Goal: Transaction & Acquisition: Purchase product/service

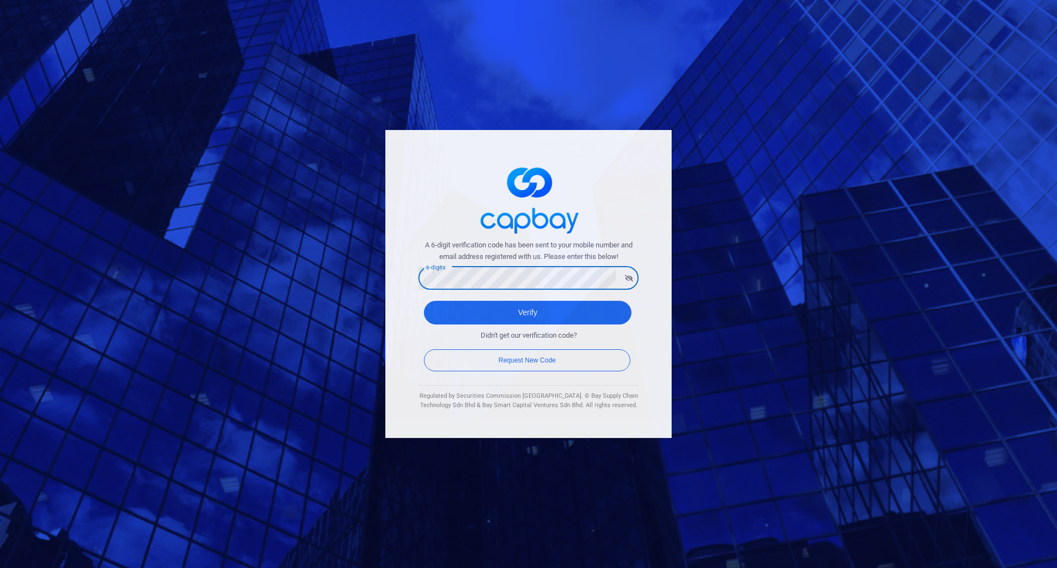
click at [339, 302] on div "A 6-digit verification code has been sent to your mobile number and email addre…" at bounding box center [528, 284] width 1057 height 568
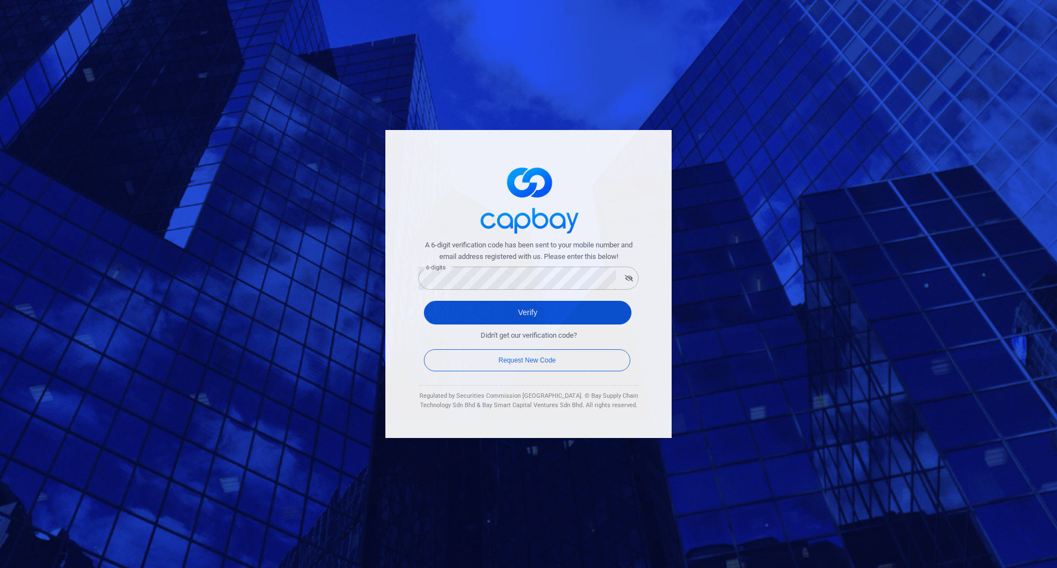
click at [535, 309] on button "Verify" at bounding box center [528, 313] width 208 height 24
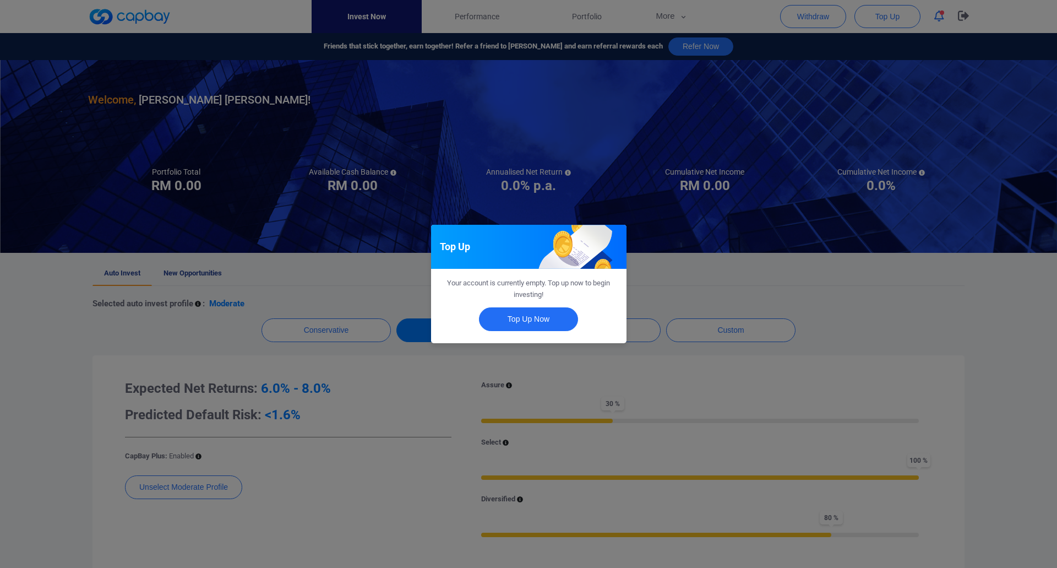
click at [690, 290] on div "Top Up Your account is currently empty. Top up now to begin investing! Top Up N…" at bounding box center [528, 284] width 1057 height 568
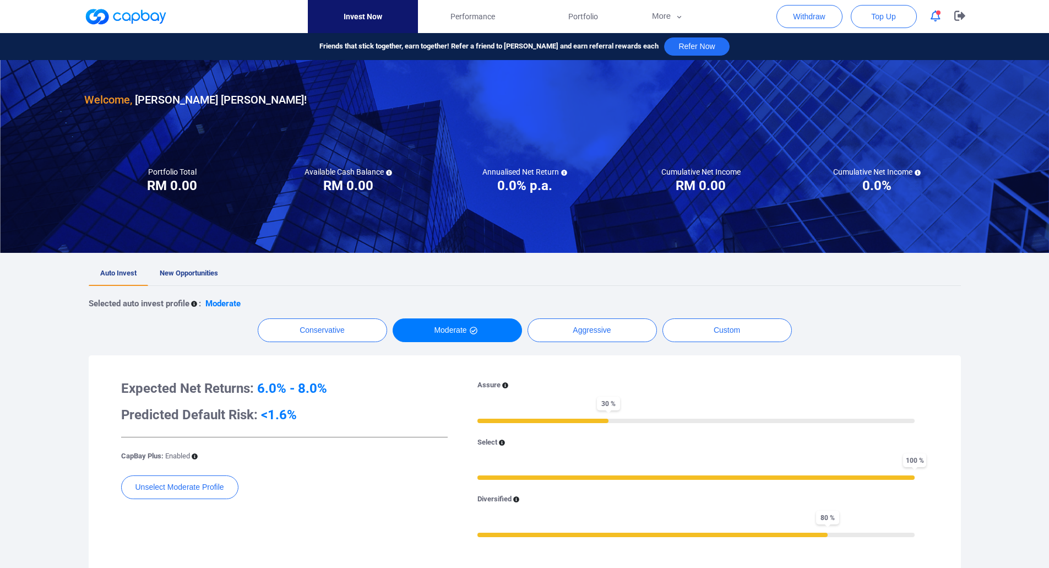
click at [1031, 24] on div at bounding box center [524, 25] width 1049 height 50
click at [1031, 20] on div at bounding box center [524, 25] width 1049 height 50
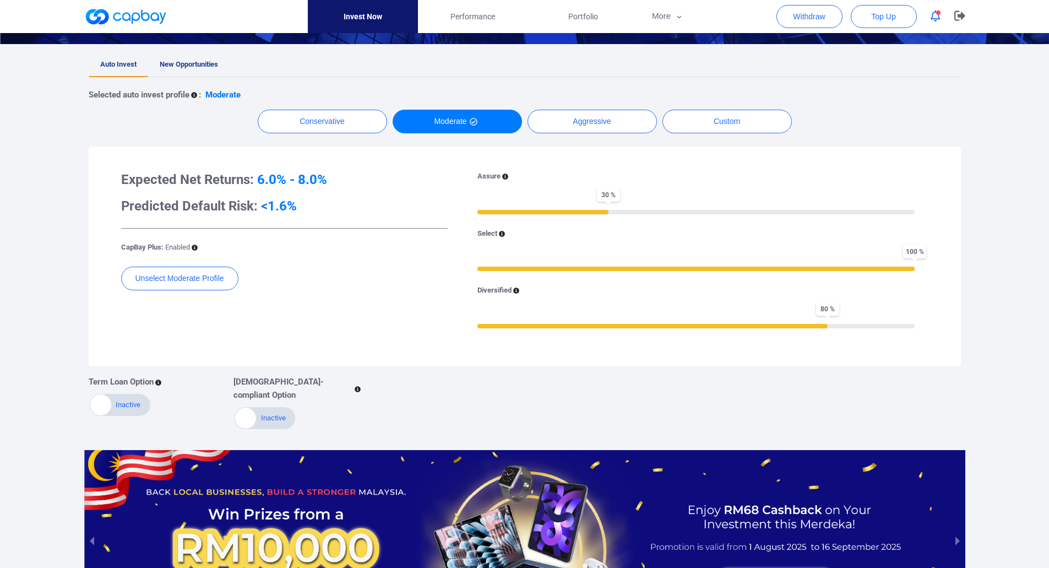
scroll to position [50, 0]
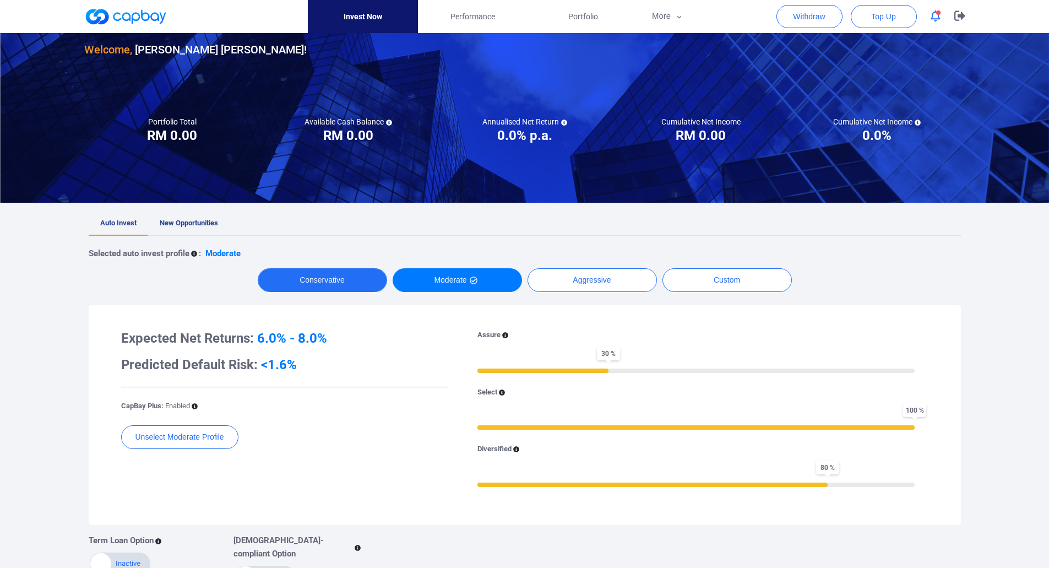
click at [303, 286] on button "Conservative" at bounding box center [322, 280] width 129 height 24
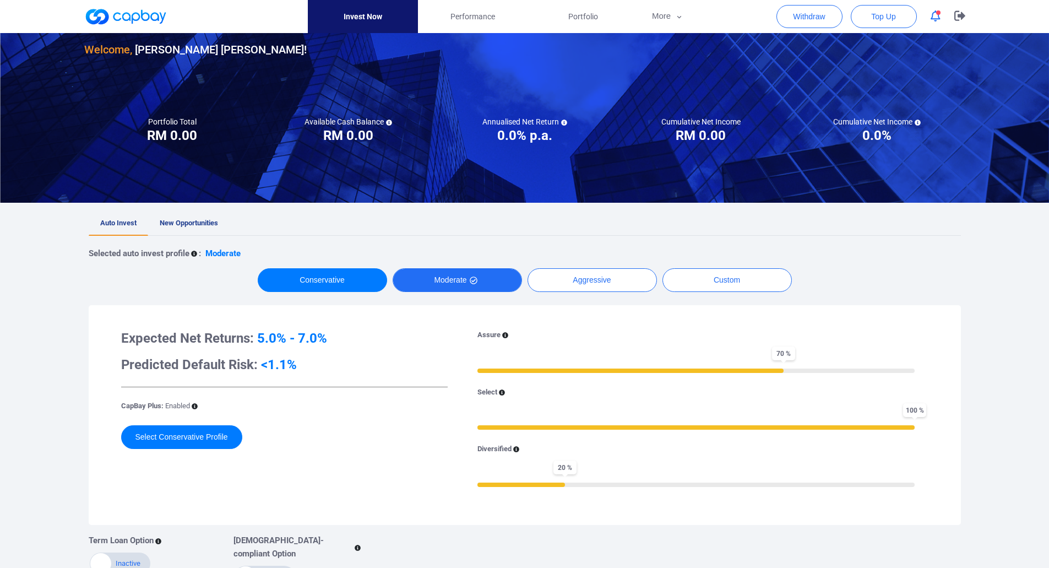
click at [453, 282] on button "Moderate" at bounding box center [457, 280] width 129 height 24
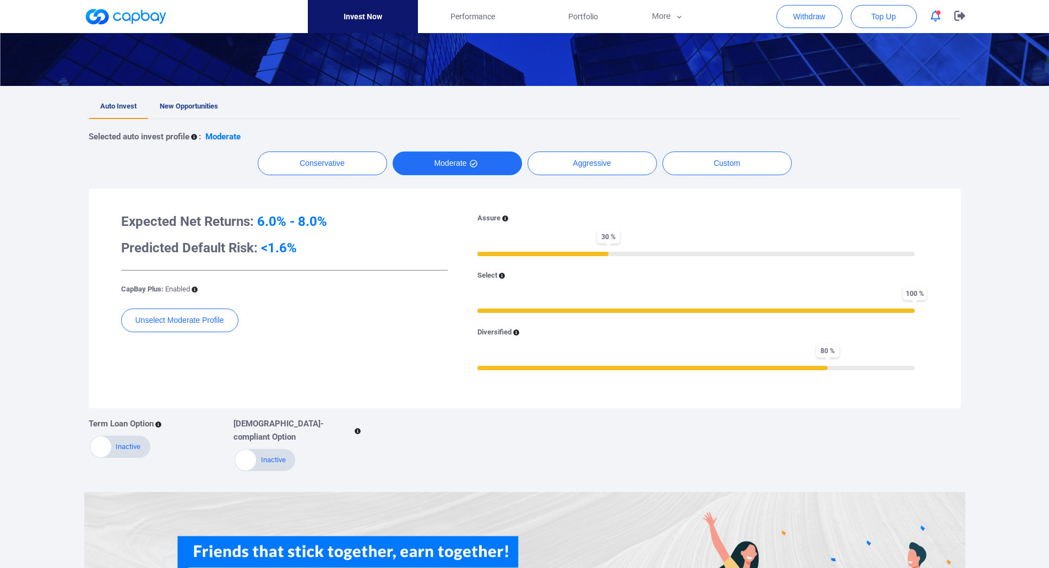
scroll to position [142, 0]
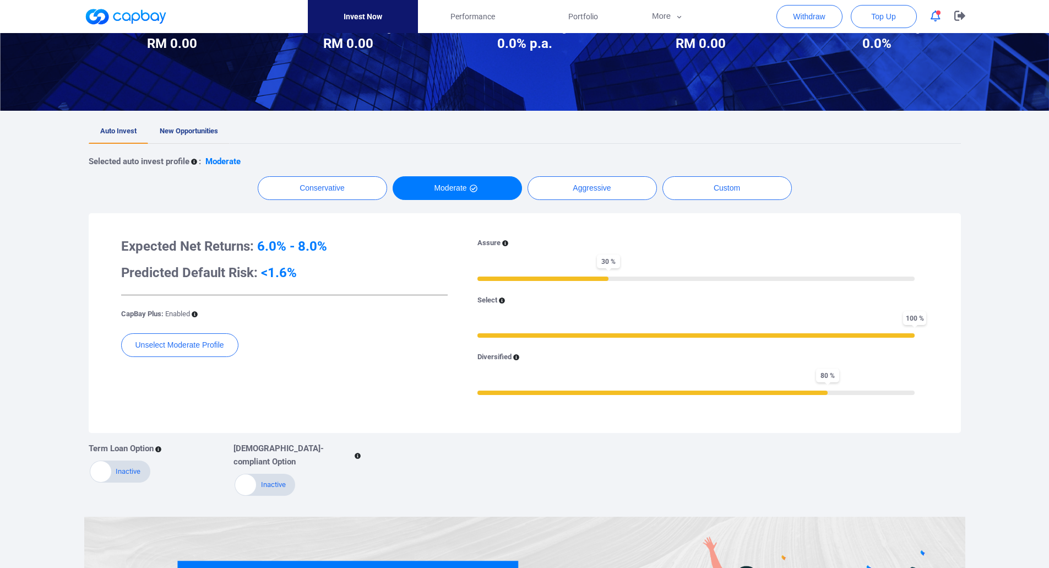
click at [207, 137] on link "New Opportunities" at bounding box center [188, 131] width 81 height 24
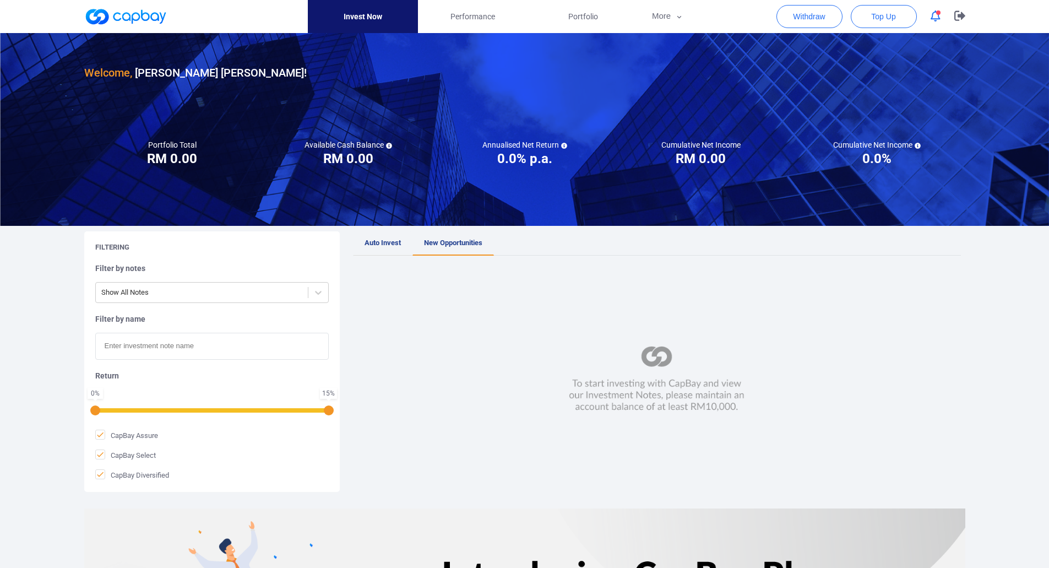
click at [363, 252] on link "Auto Invest" at bounding box center [382, 243] width 59 height 24
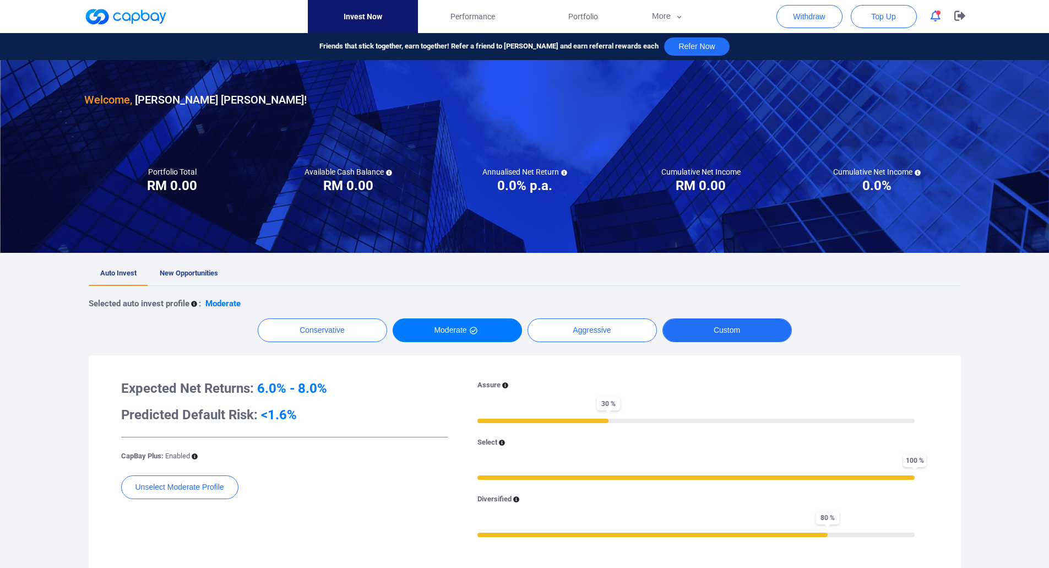
click at [712, 324] on button "Custom" at bounding box center [726, 330] width 129 height 24
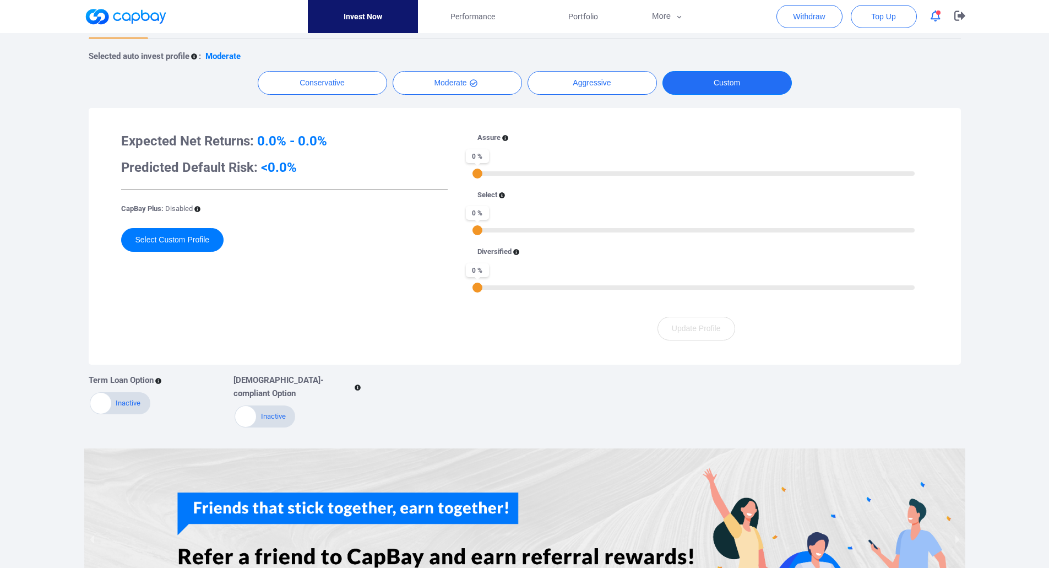
scroll to position [275, 0]
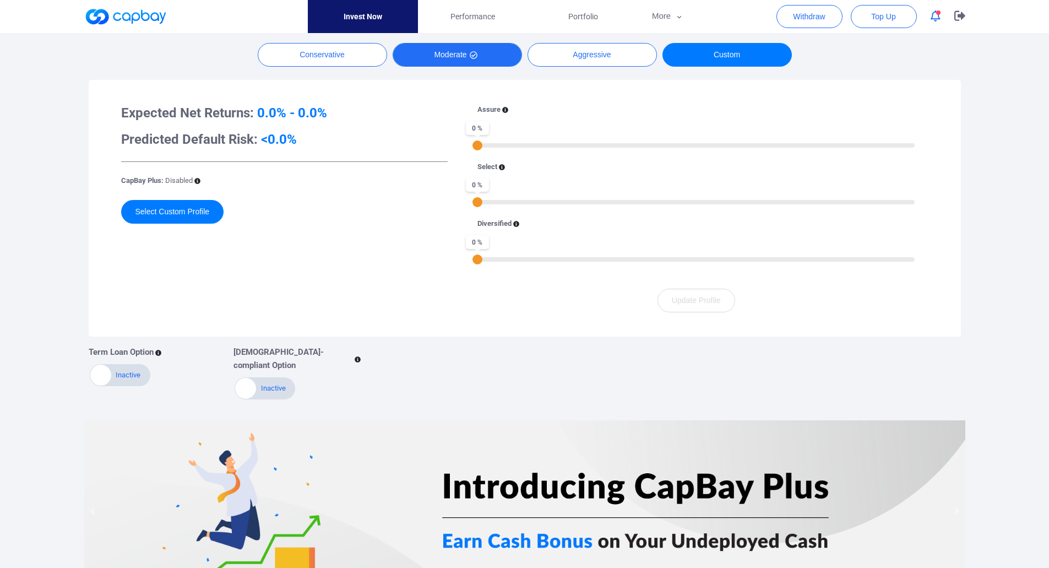
click at [447, 51] on button "Moderate" at bounding box center [457, 55] width 129 height 24
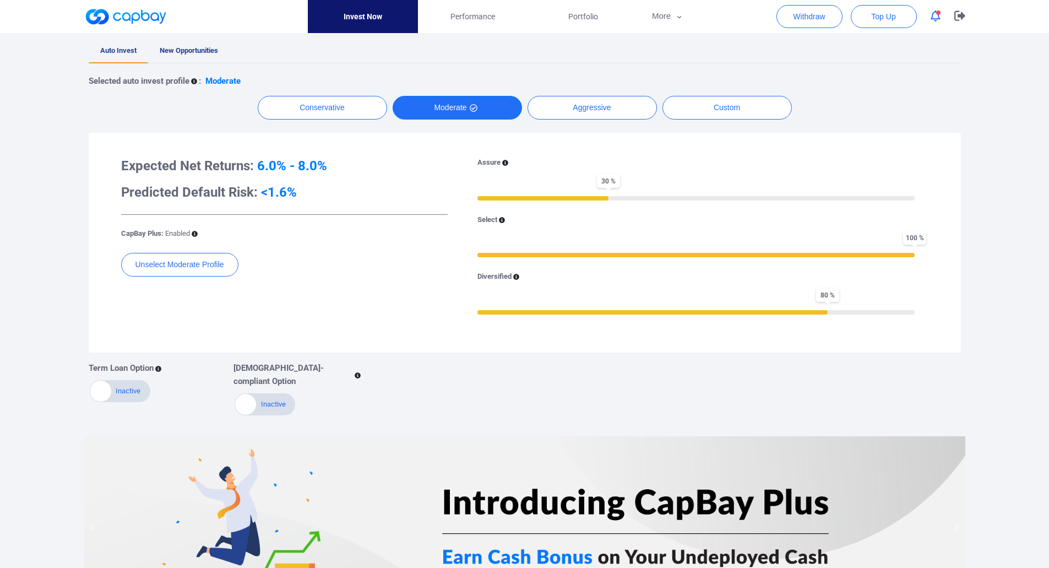
scroll to position [183, 0]
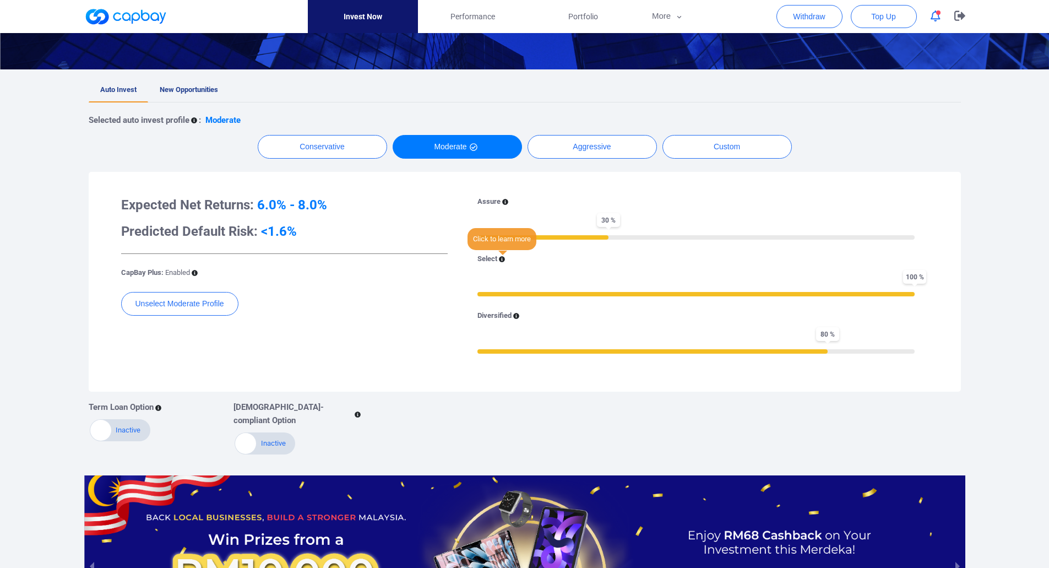
click at [502, 261] on icon at bounding box center [502, 259] width 6 height 6
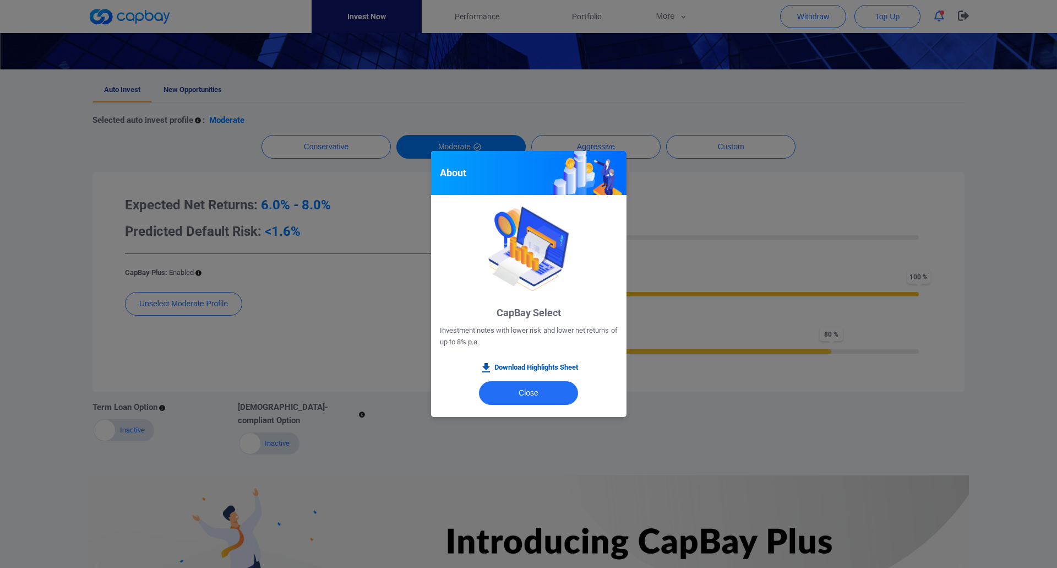
click at [533, 368] on link "Download Highlights Sheet" at bounding box center [529, 367] width 99 height 13
click at [533, 386] on button "Close" at bounding box center [528, 393] width 99 height 24
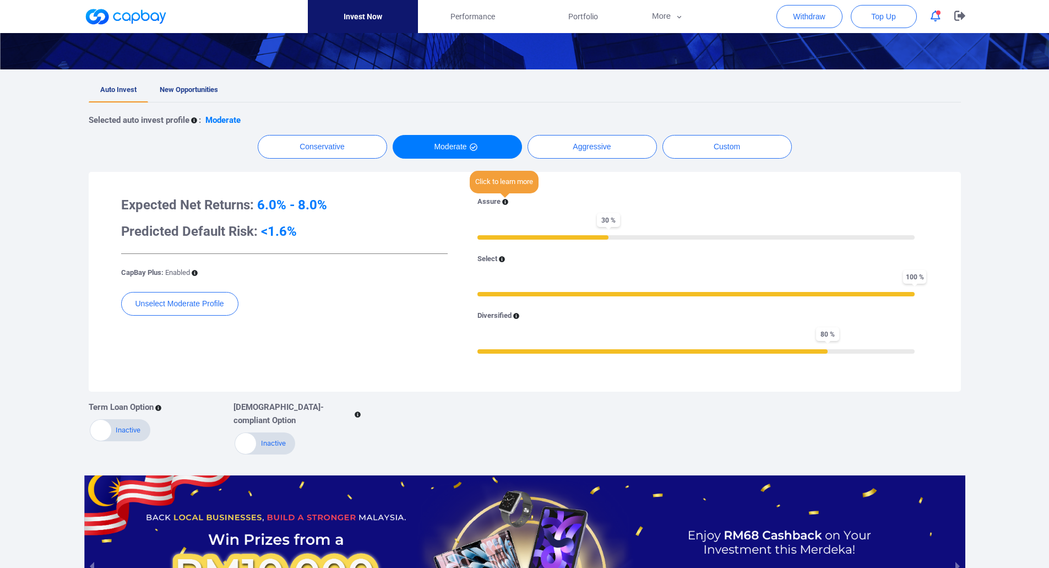
click at [503, 203] on icon at bounding box center [505, 202] width 6 height 6
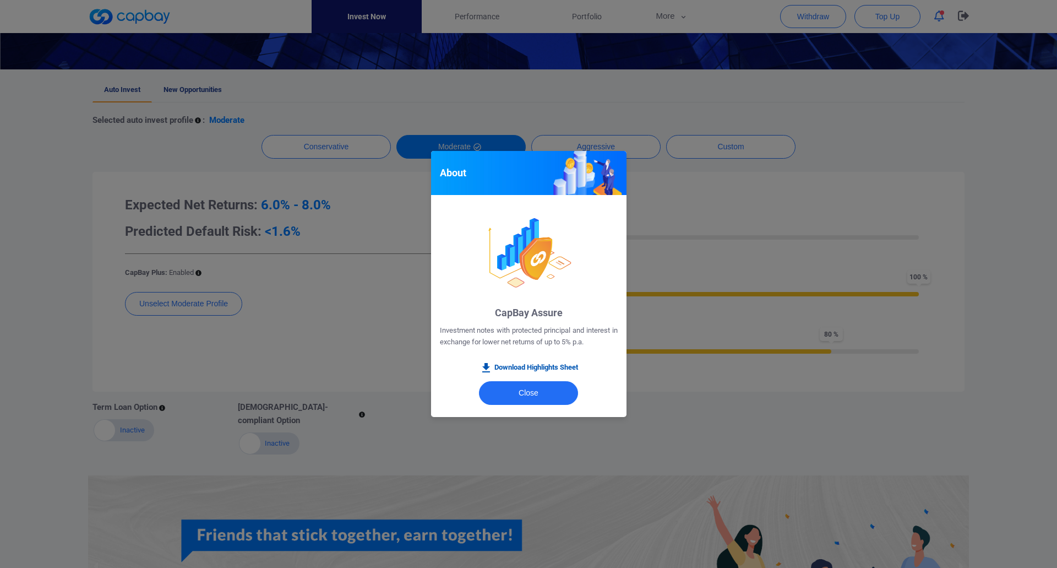
click at [530, 369] on link "Download Highlights Sheet" at bounding box center [529, 367] width 99 height 13
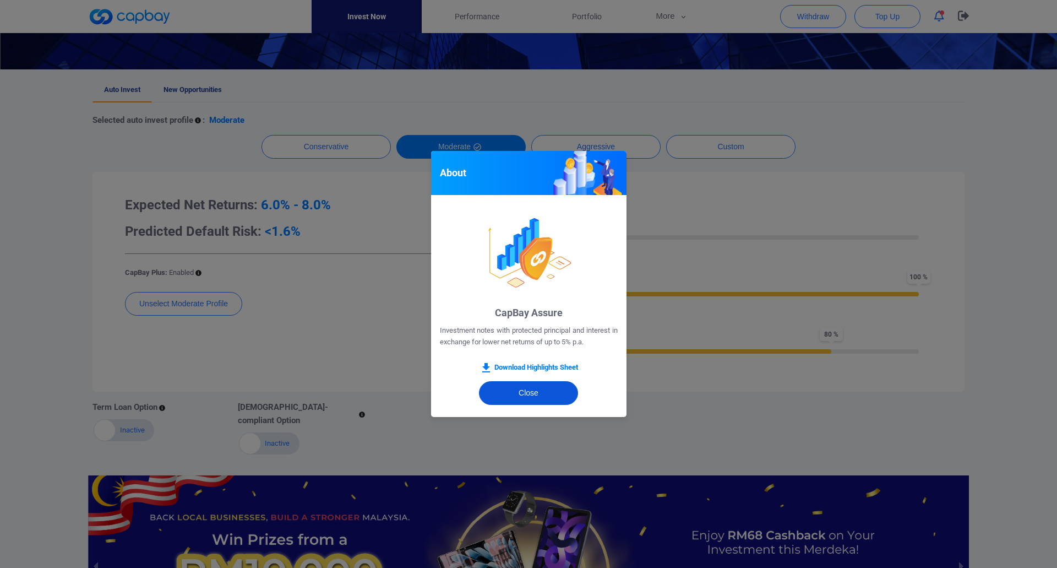
click at [514, 389] on button "Close" at bounding box center [528, 393] width 99 height 24
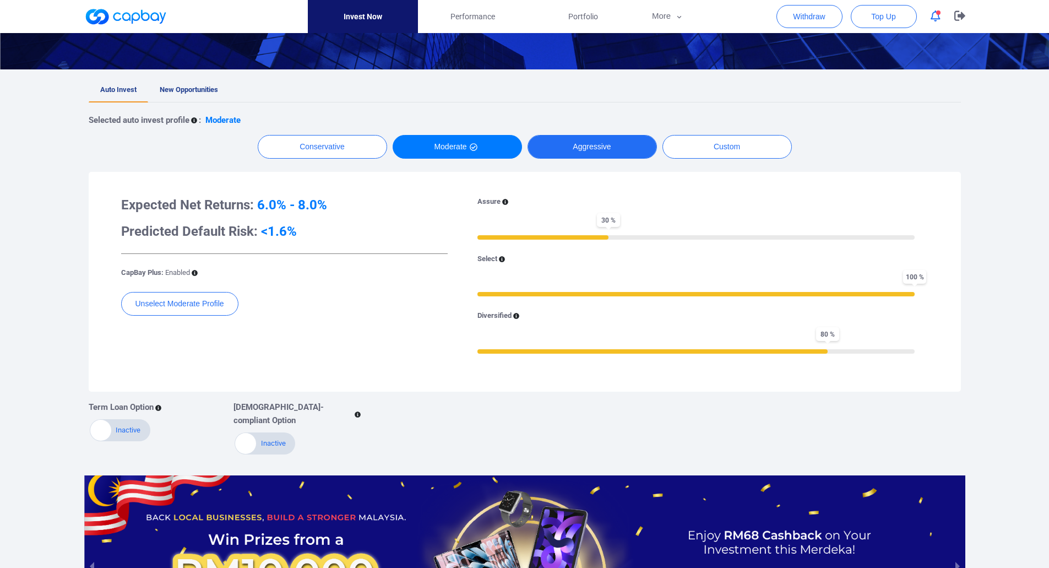
click at [595, 145] on button "Aggressive" at bounding box center [591, 147] width 129 height 24
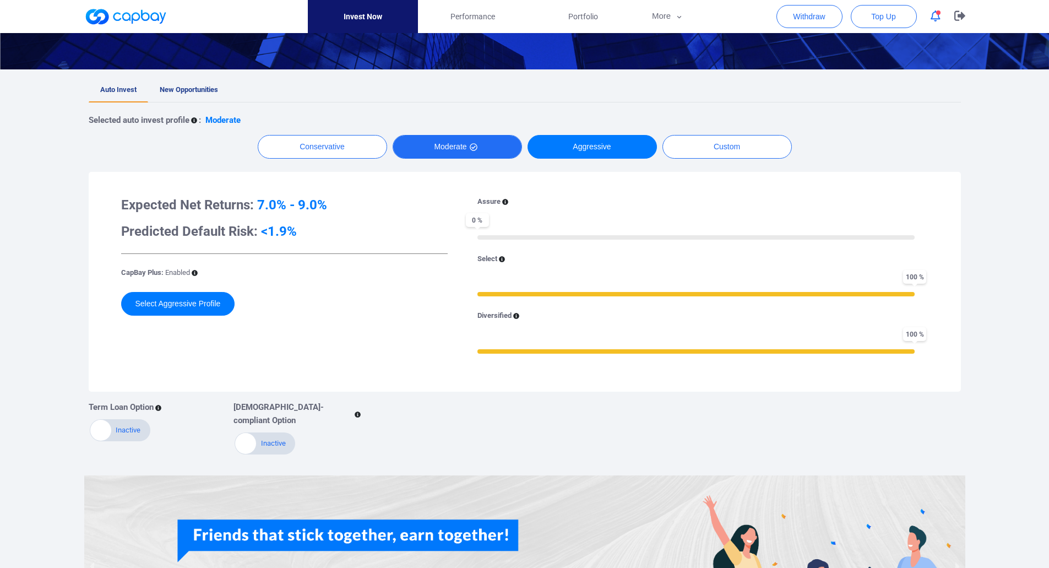
click at [461, 152] on button "Moderate" at bounding box center [457, 147] width 129 height 24
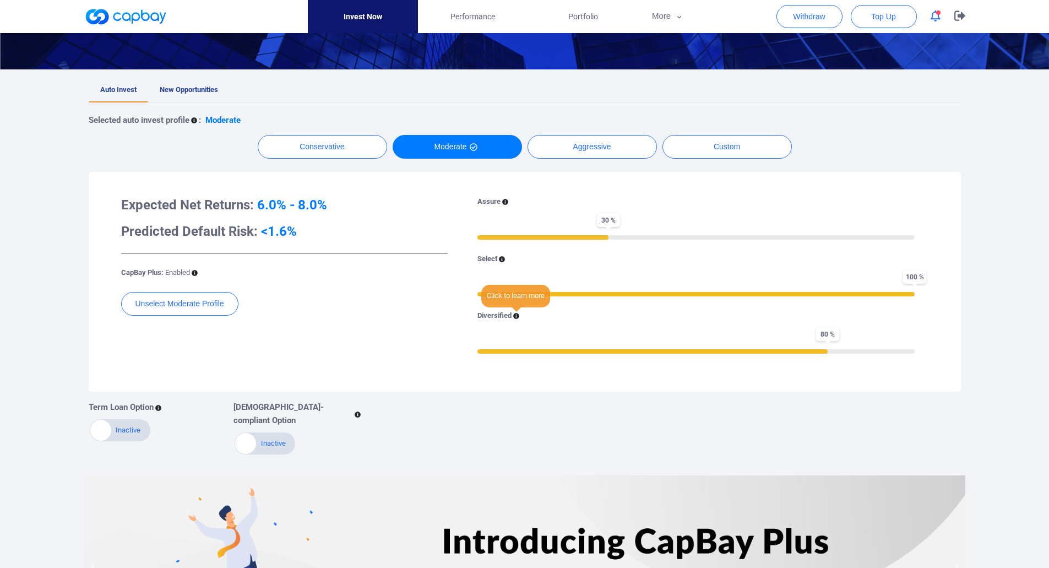
click at [515, 317] on icon at bounding box center [516, 316] width 6 height 6
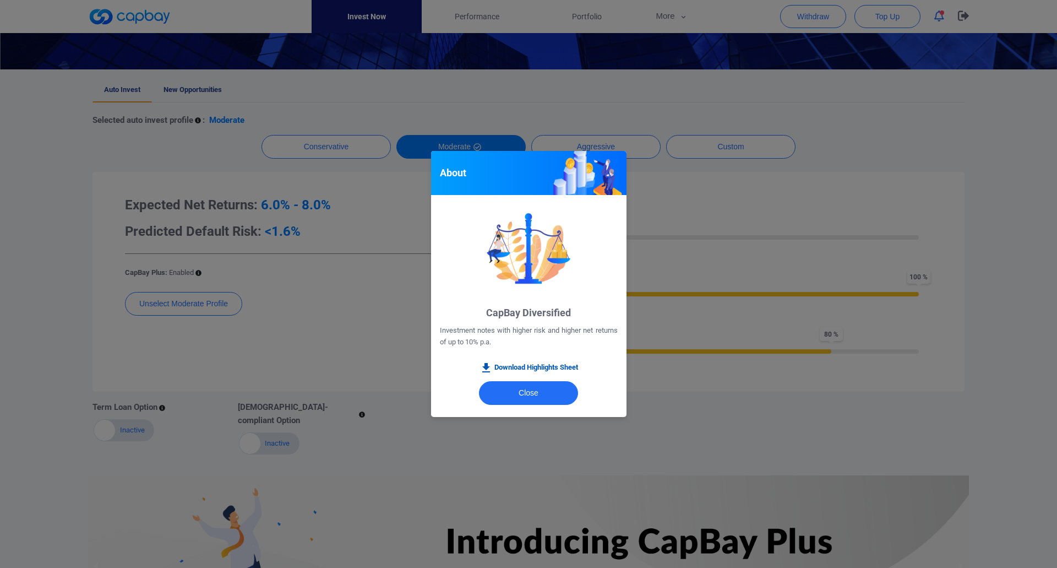
click at [562, 367] on link "Download Highlights Sheet" at bounding box center [529, 367] width 99 height 13
click at [550, 403] on button "Close" at bounding box center [528, 393] width 99 height 24
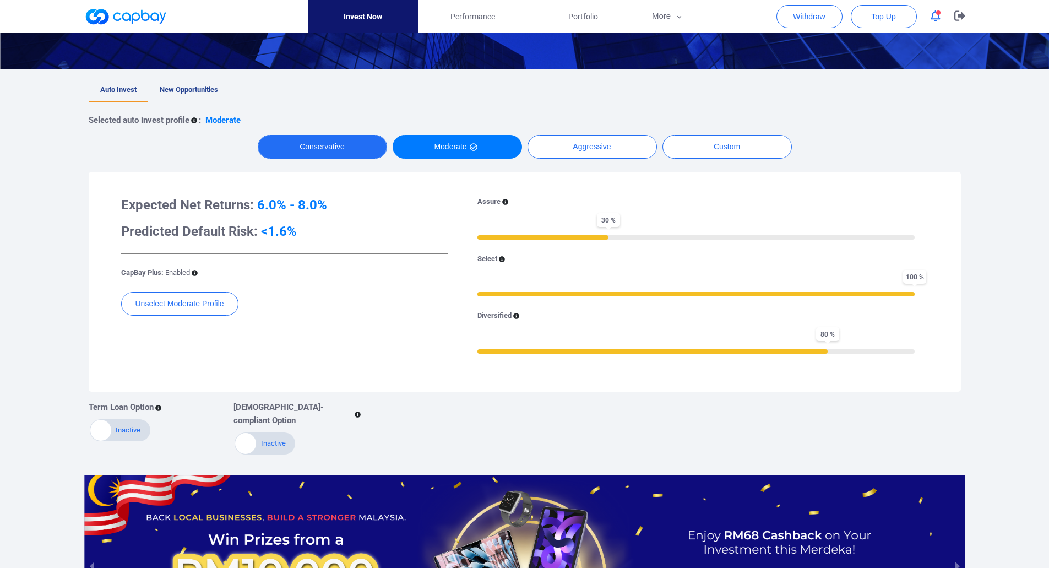
click at [322, 148] on button "Conservative" at bounding box center [322, 147] width 129 height 24
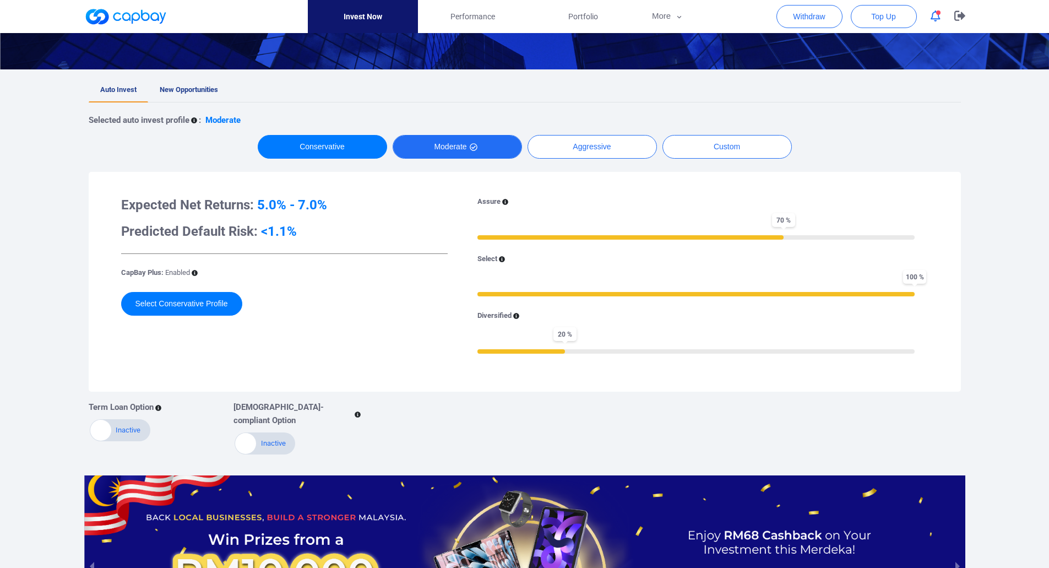
click at [494, 148] on button "Moderate" at bounding box center [457, 147] width 129 height 24
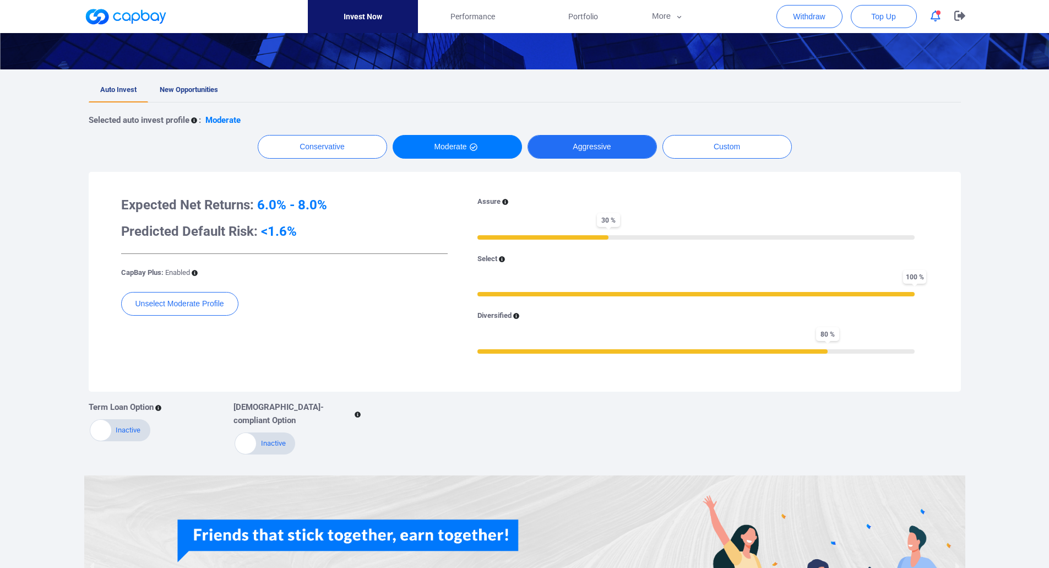
click at [598, 146] on button "Aggressive" at bounding box center [591, 147] width 129 height 24
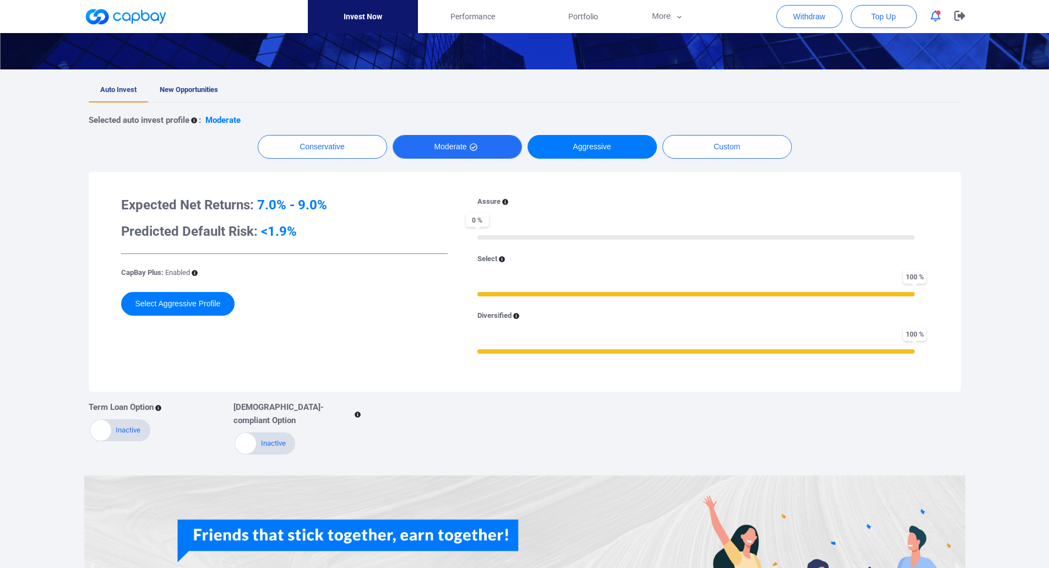
click at [438, 145] on button "Moderate" at bounding box center [457, 147] width 129 height 24
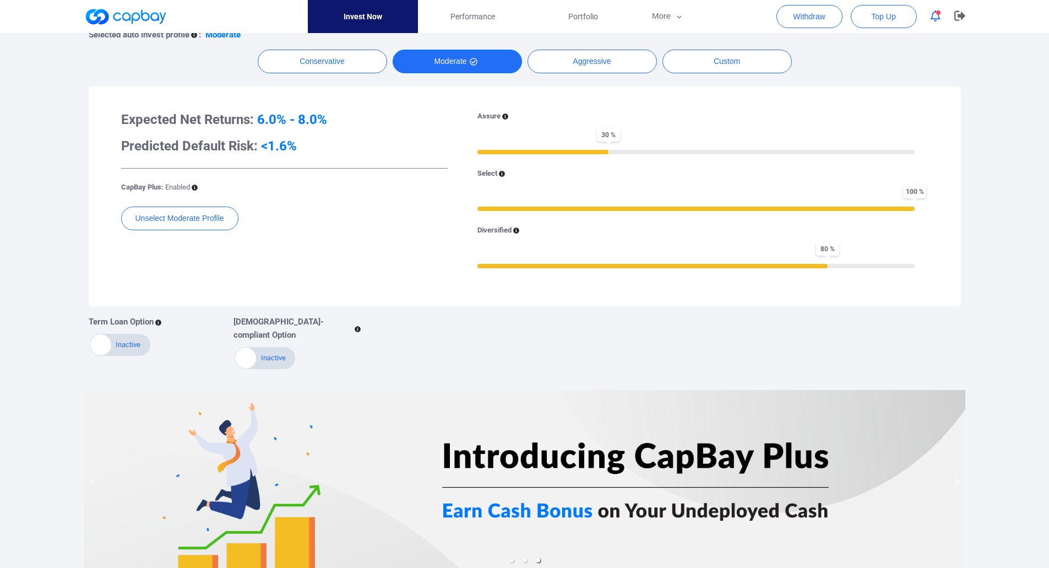
scroll to position [325, 0]
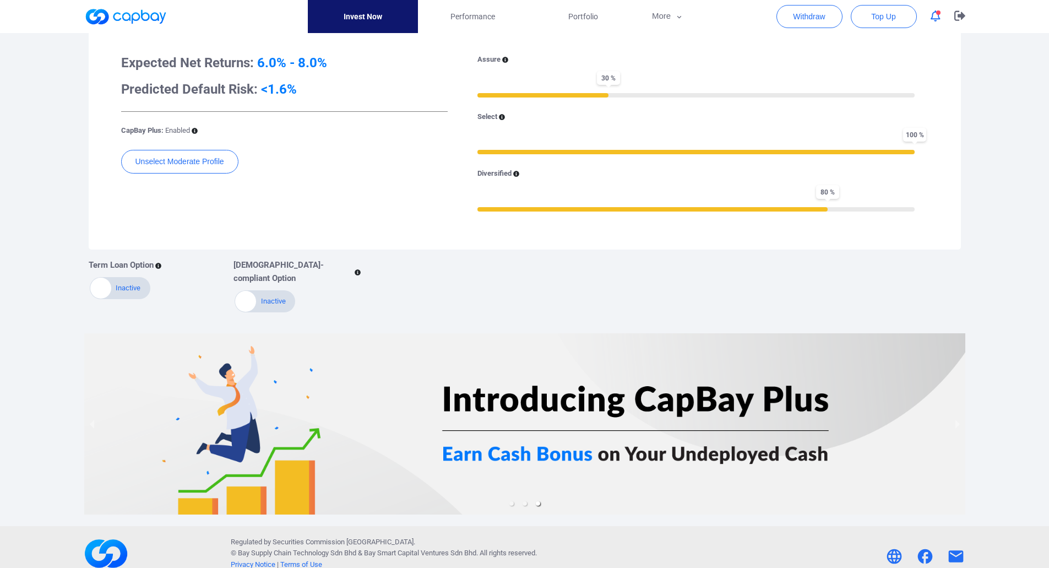
click at [502, 434] on div at bounding box center [524, 423] width 881 height 181
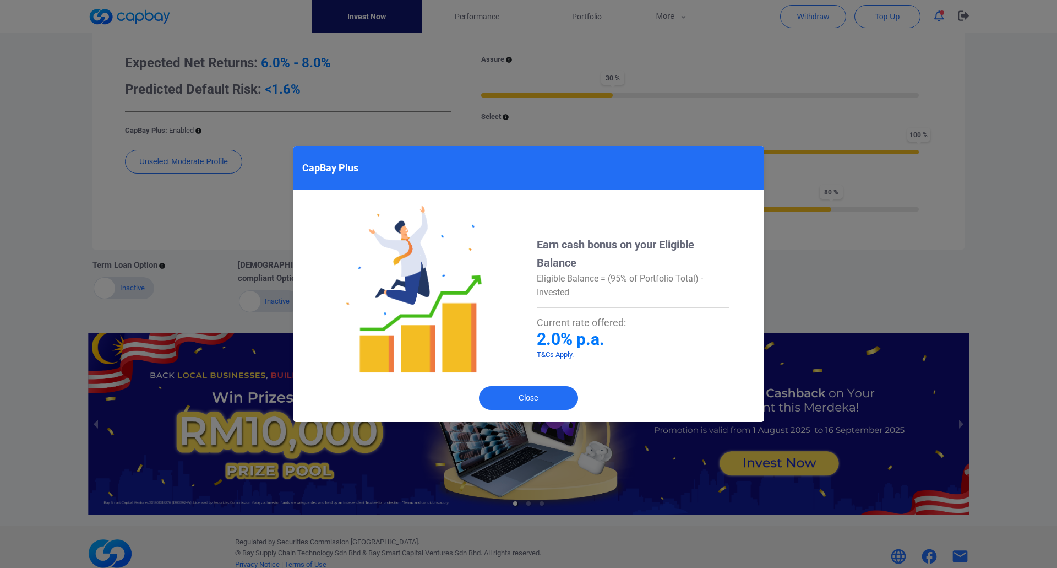
click at [568, 354] on link "T&Cs Apply." at bounding box center [555, 354] width 37 height 8
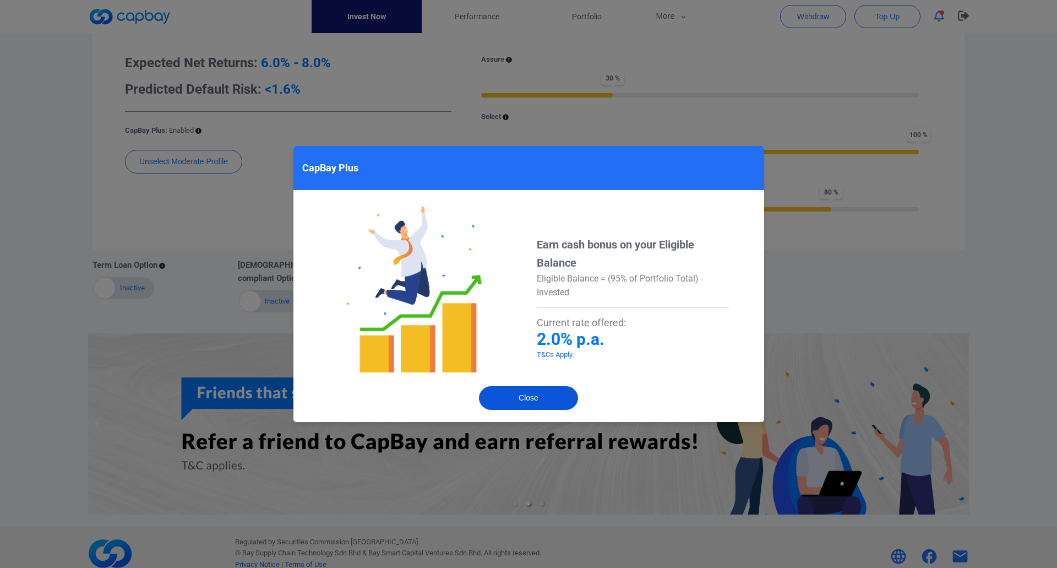
click at [530, 393] on button "Close" at bounding box center [528, 398] width 99 height 24
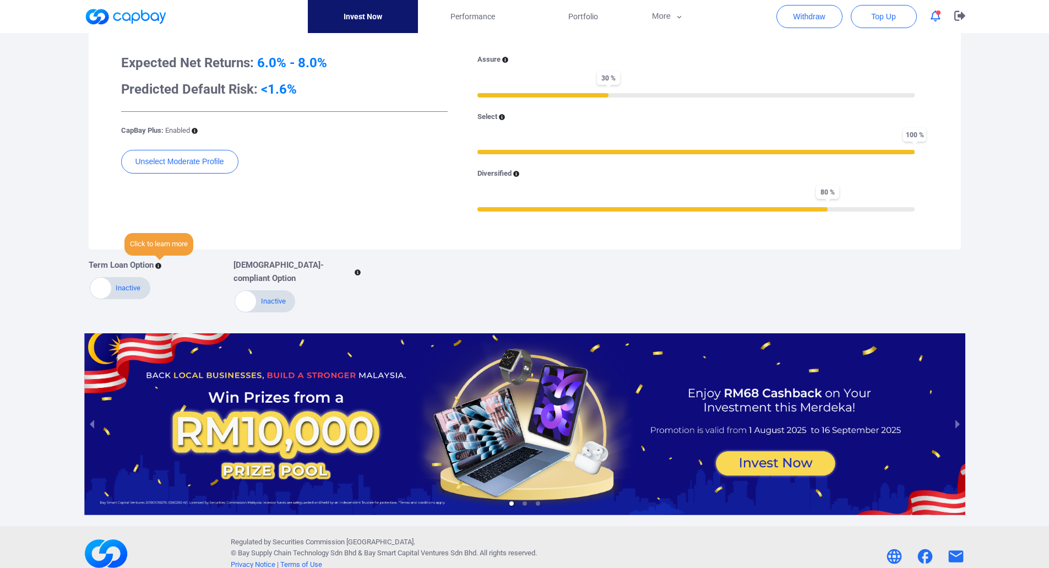
click at [157, 268] on icon at bounding box center [158, 266] width 6 height 6
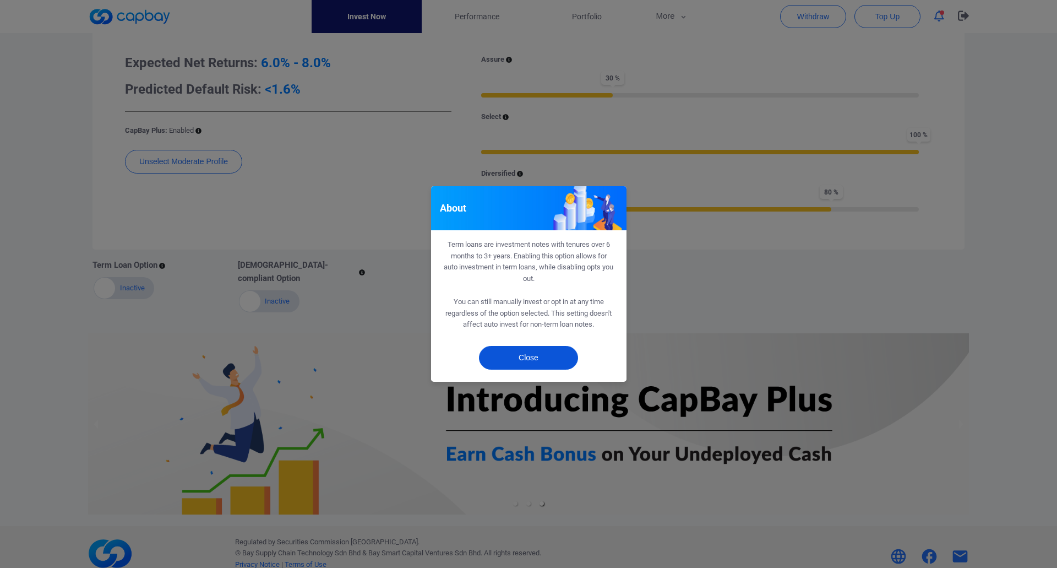
click at [551, 356] on button "Close" at bounding box center [528, 358] width 99 height 24
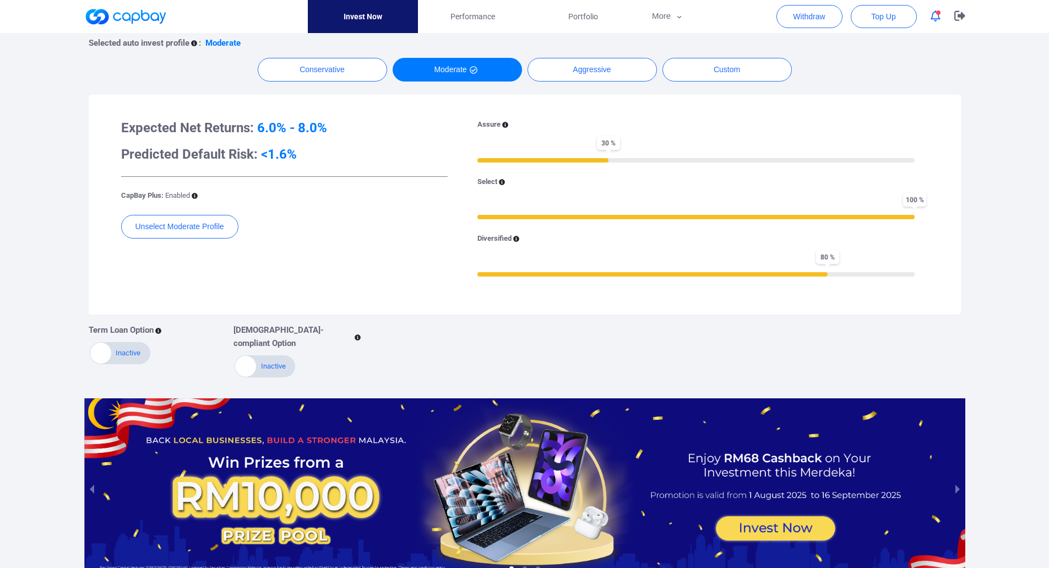
scroll to position [233, 0]
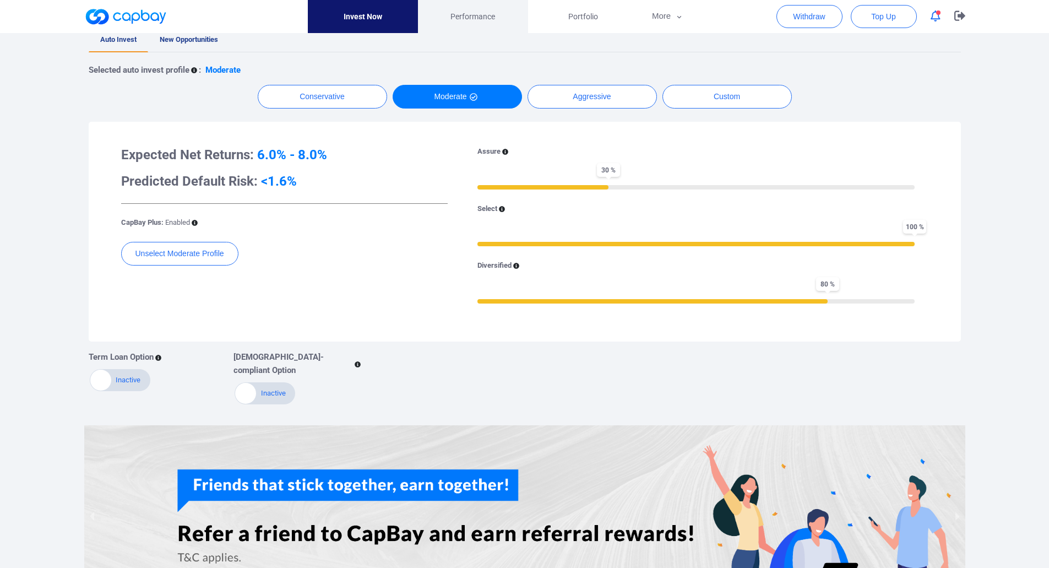
click at [465, 26] on link "Performance" at bounding box center [473, 16] width 110 height 33
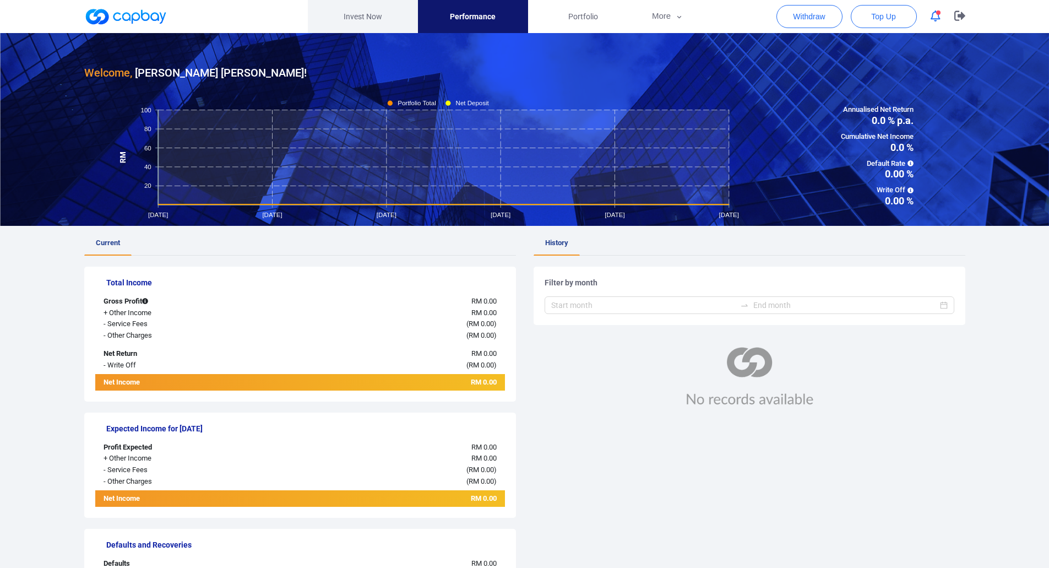
click at [369, 17] on link "Invest Now" at bounding box center [363, 16] width 110 height 33
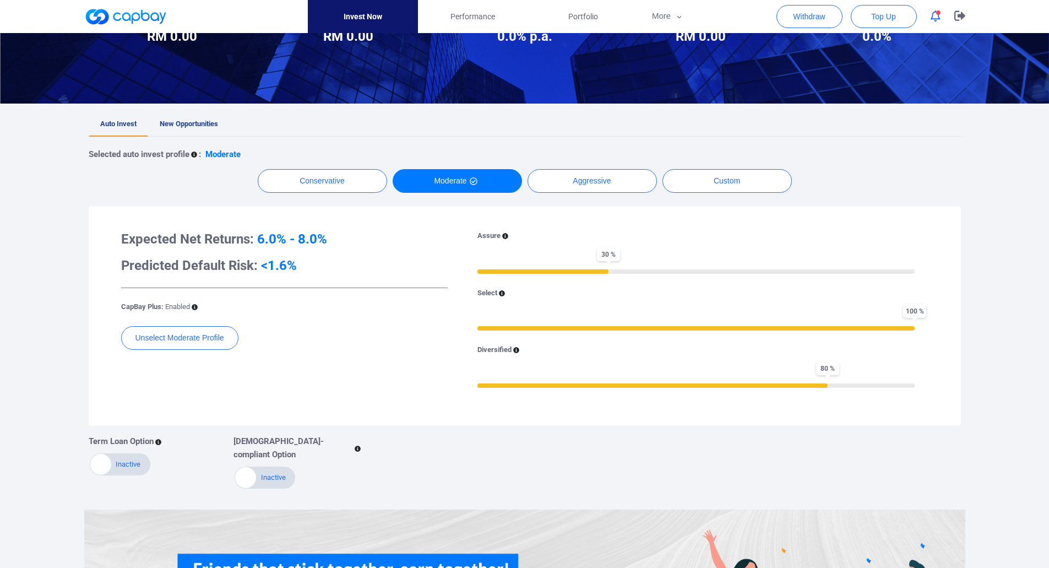
scroll to position [142, 0]
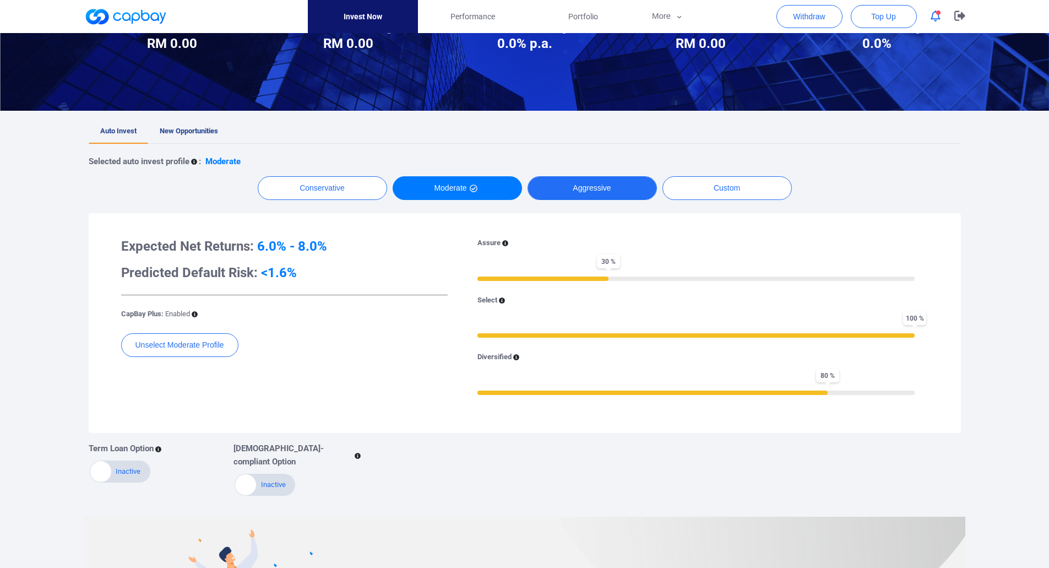
click at [600, 184] on button "Aggressive" at bounding box center [591, 188] width 129 height 24
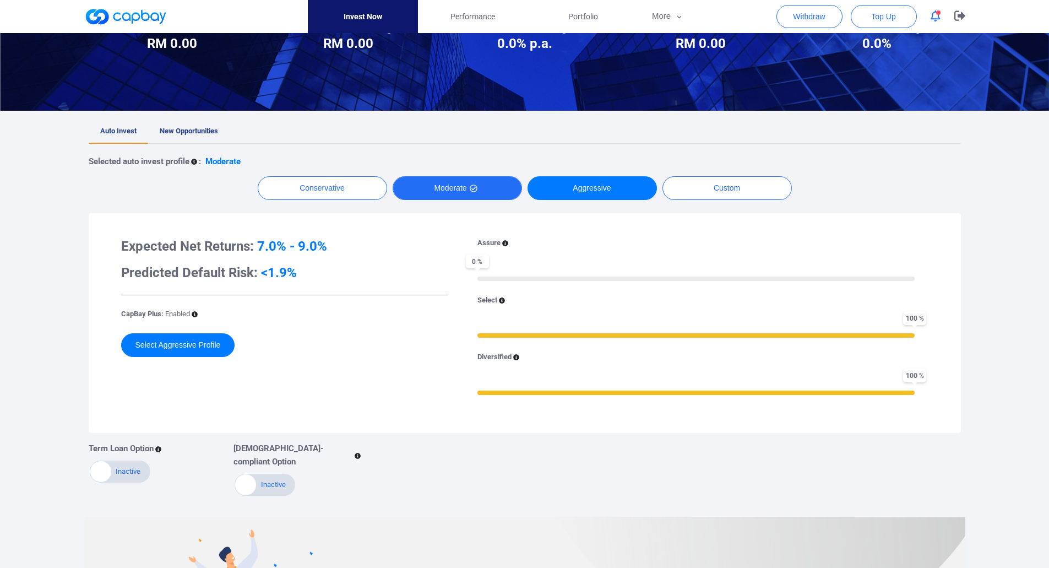
click at [452, 187] on button "Moderate" at bounding box center [457, 188] width 129 height 24
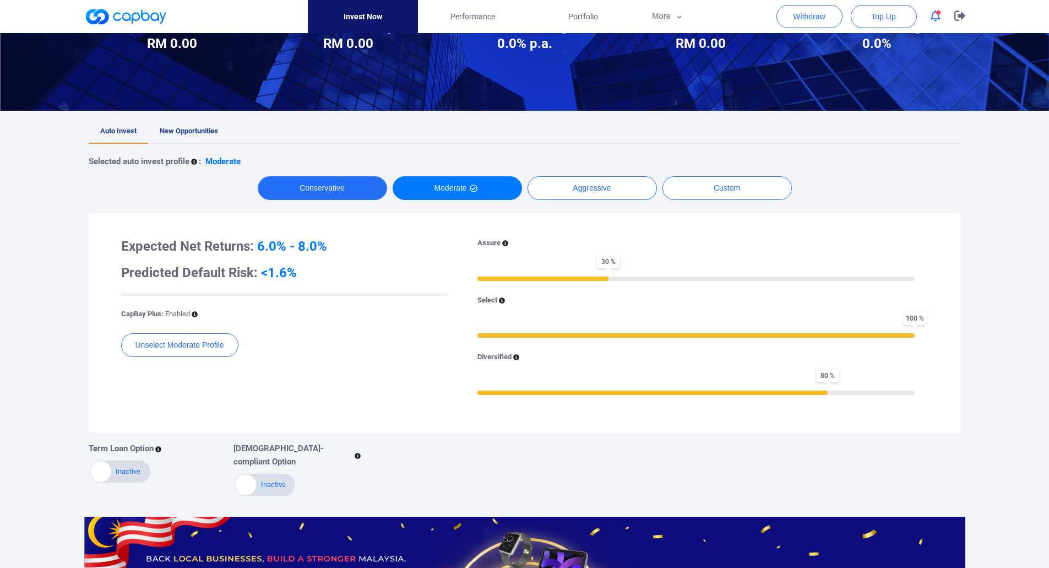
click at [334, 182] on button "Conservative" at bounding box center [322, 188] width 129 height 24
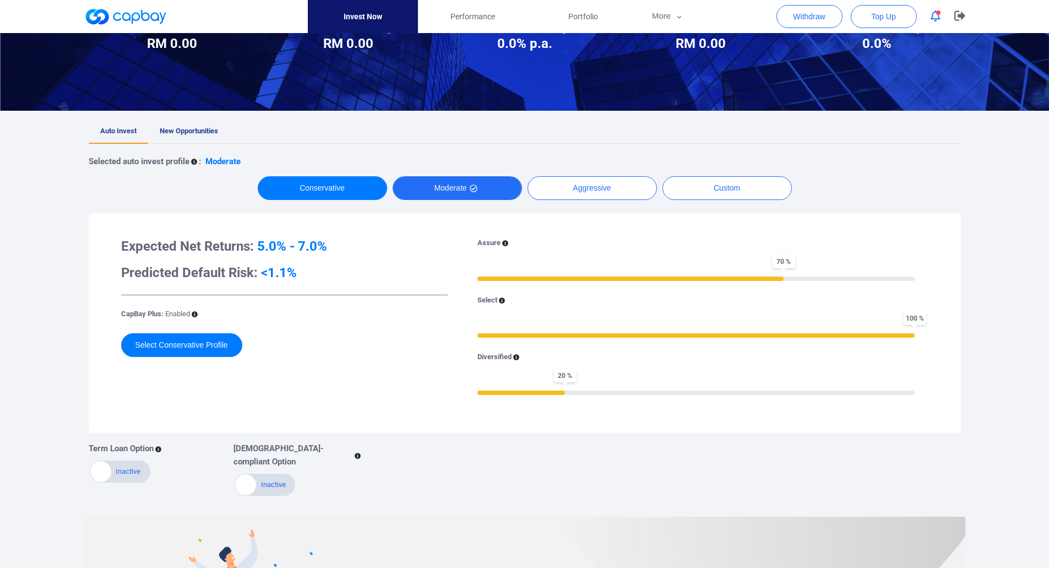
click at [453, 185] on button "Moderate" at bounding box center [457, 188] width 129 height 24
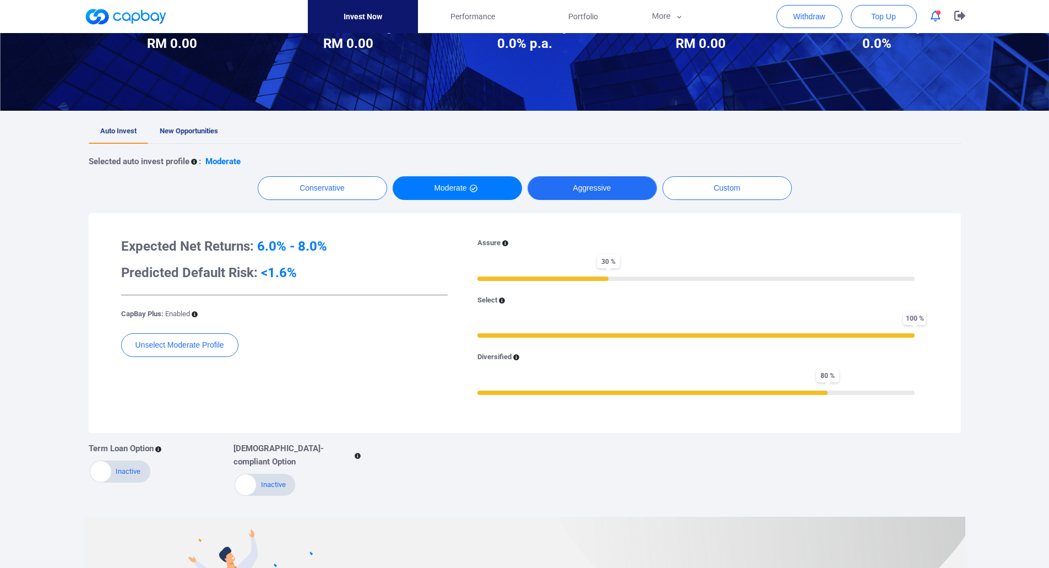
click at [581, 182] on button "Aggressive" at bounding box center [591, 188] width 129 height 24
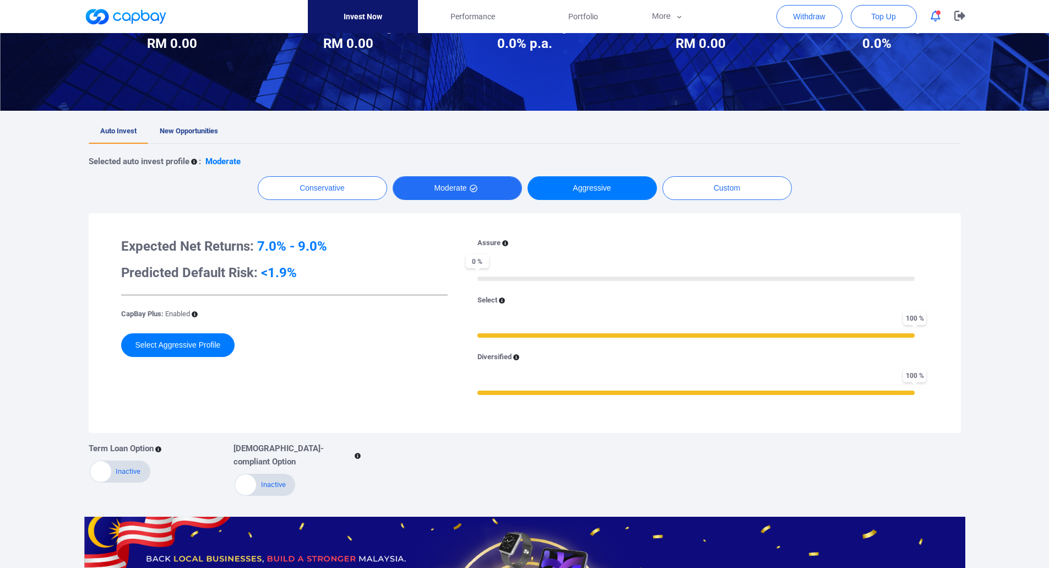
click at [488, 186] on button "Moderate" at bounding box center [457, 188] width 129 height 24
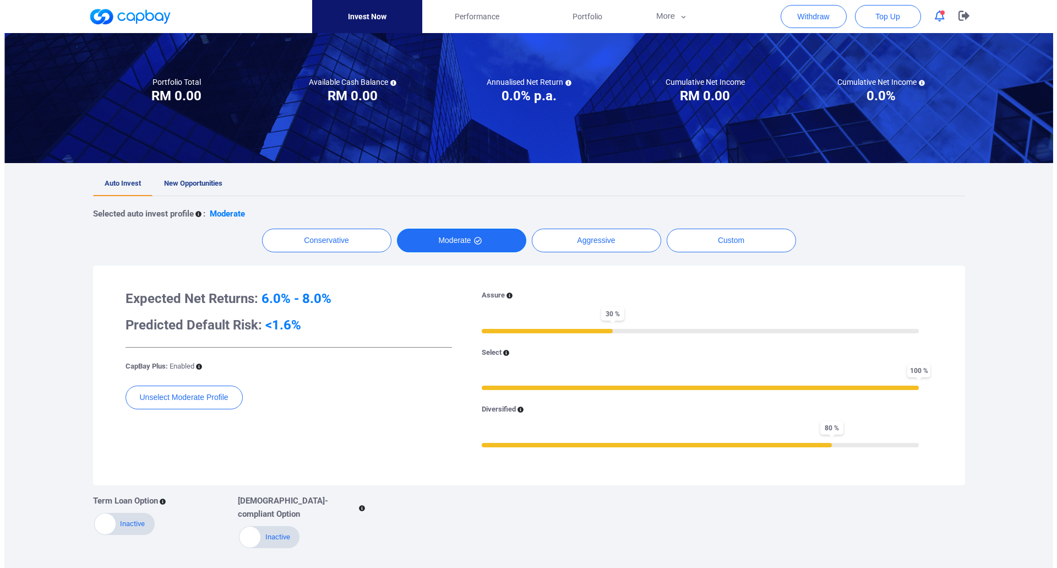
scroll to position [0, 0]
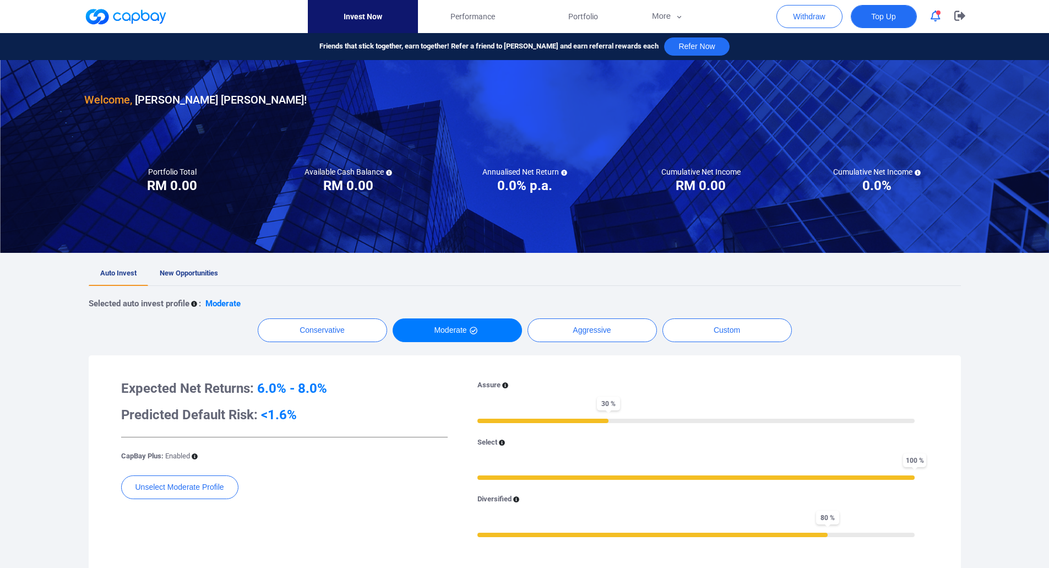
click at [876, 19] on span "Top Up" at bounding box center [883, 16] width 24 height 11
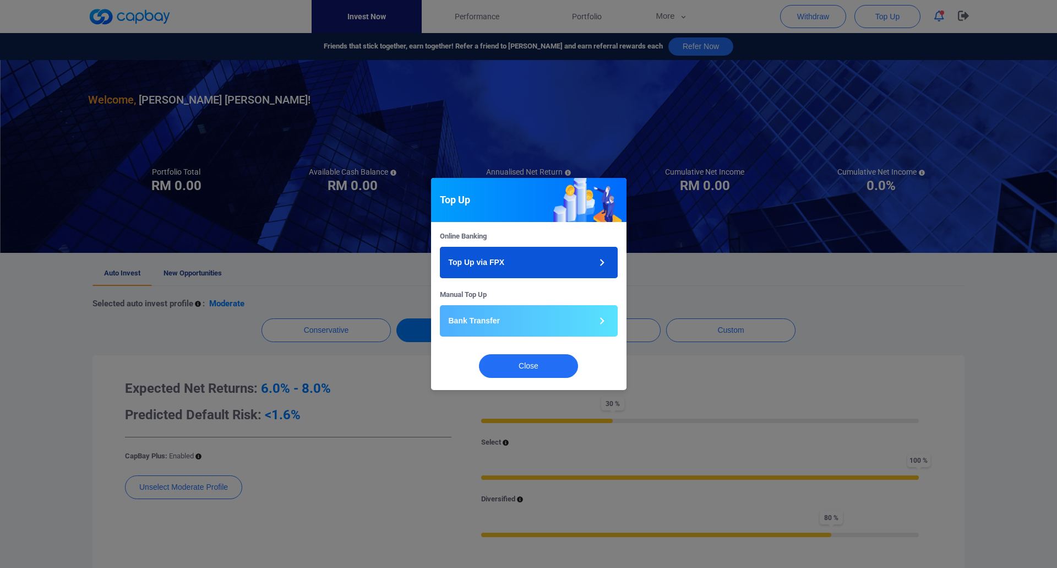
click at [600, 262] on icon "button" at bounding box center [602, 262] width 14 height 14
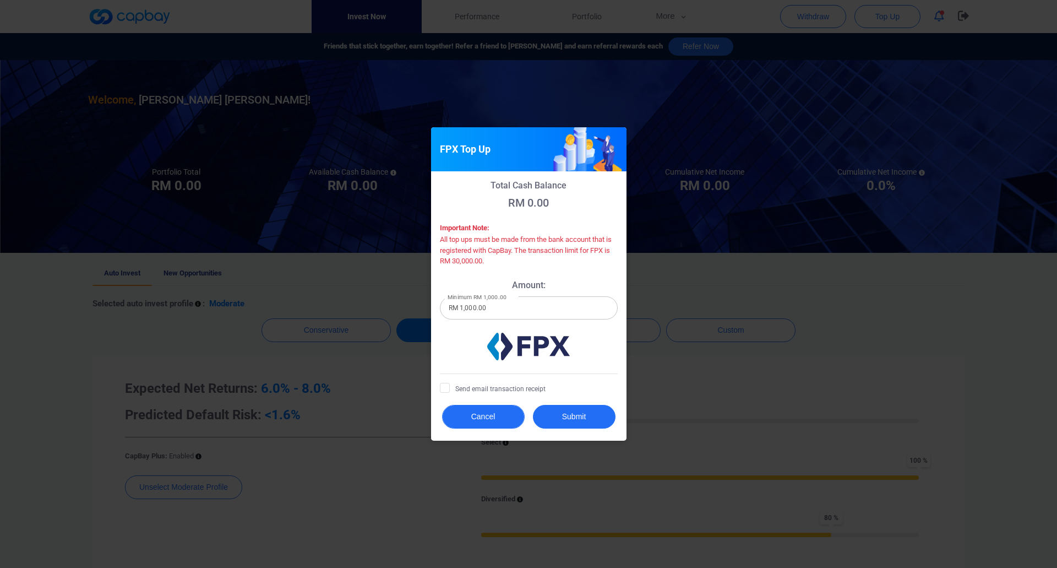
click at [476, 421] on button "Cancel" at bounding box center [483, 417] width 83 height 24
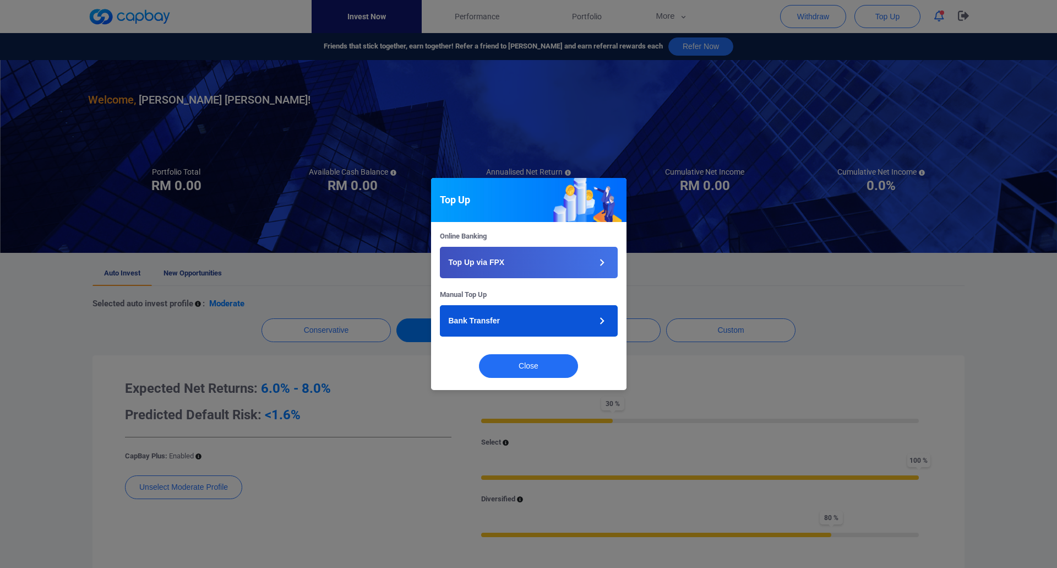
click at [505, 312] on button "Bank Transfer" at bounding box center [529, 320] width 178 height 31
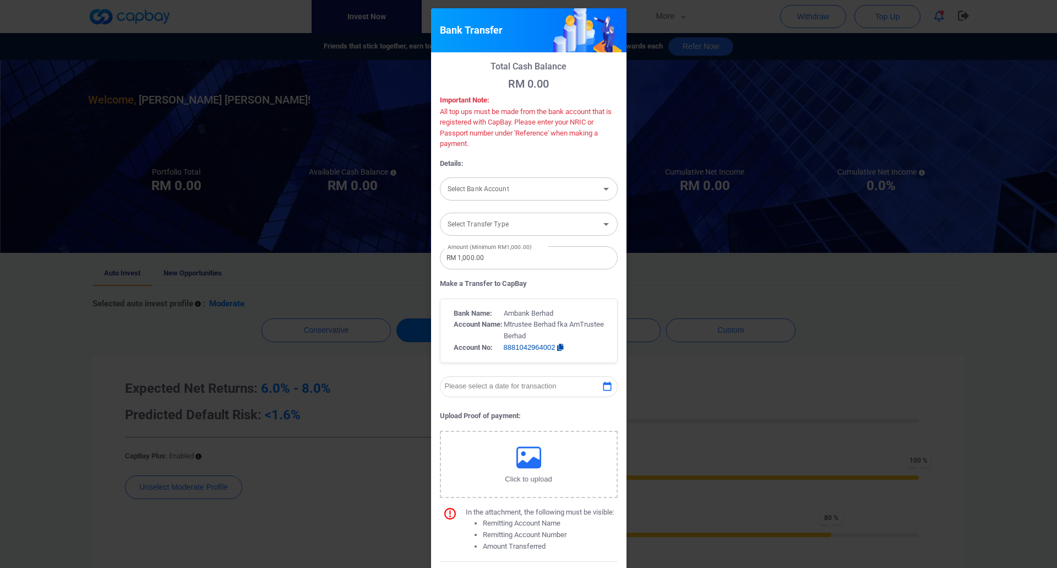
click at [911, 156] on div "Bank Transfer Total Cash Balance RM 0.00 Important Note: All top ups must be ma…" at bounding box center [528, 284] width 1057 height 568
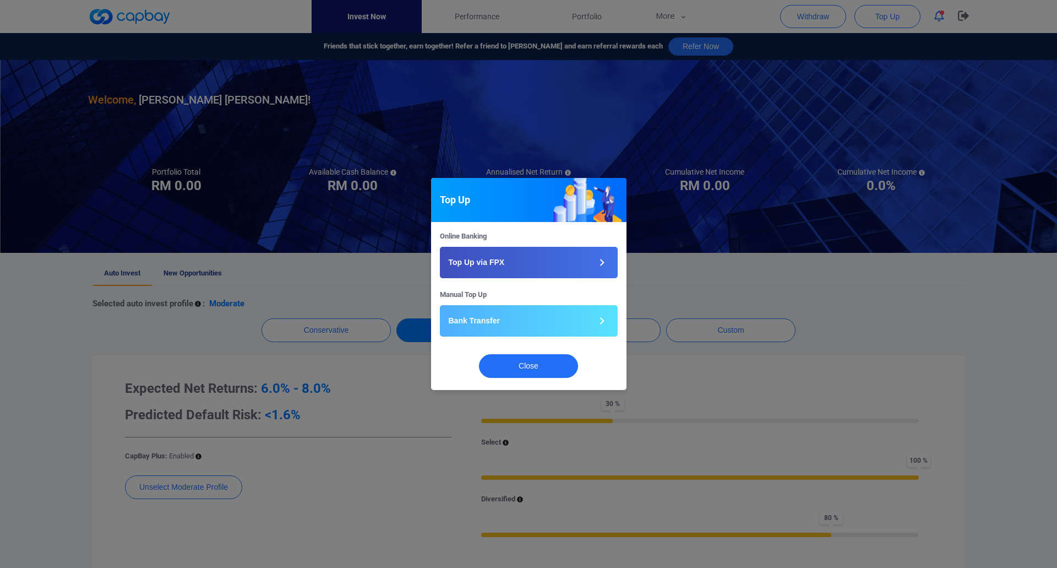
click at [917, 231] on div "Top Up Online Banking Top Up via FPX Manual Top Up Bank Transfer Close" at bounding box center [528, 284] width 1057 height 568
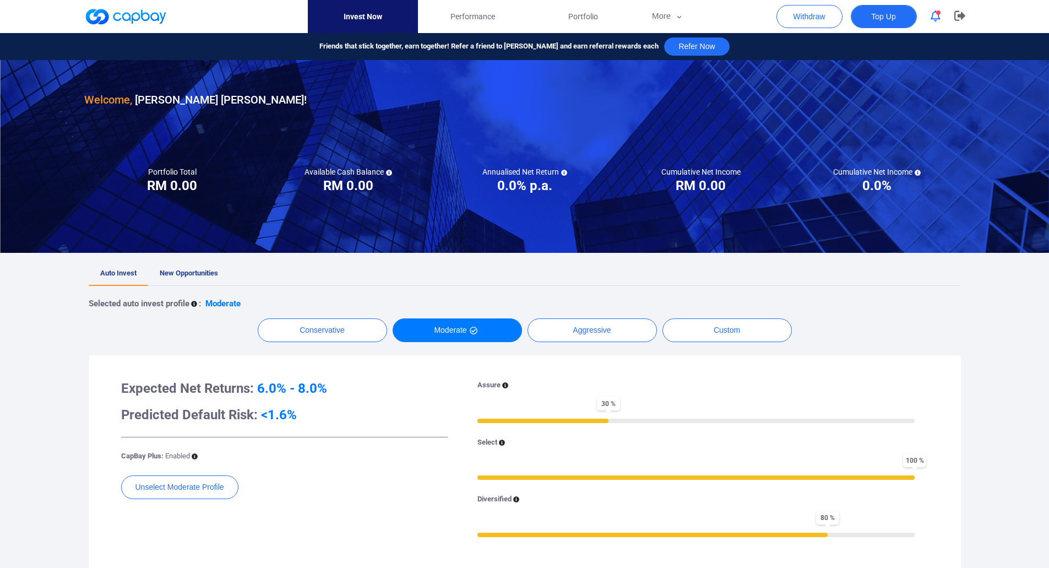
click at [870, 19] on button "Top Up" at bounding box center [884, 16] width 66 height 23
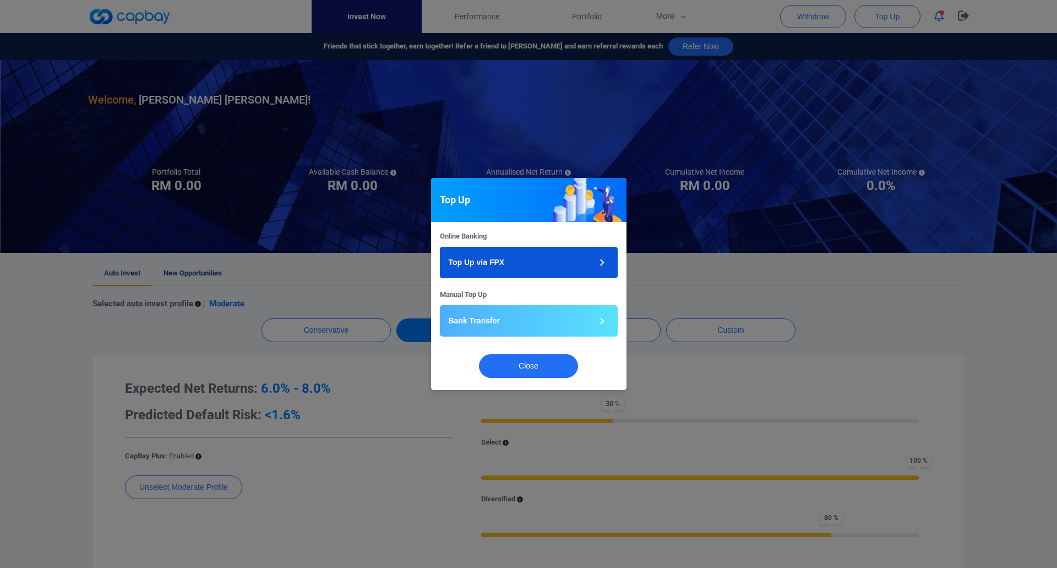
click at [598, 258] on icon "button" at bounding box center [602, 262] width 14 height 14
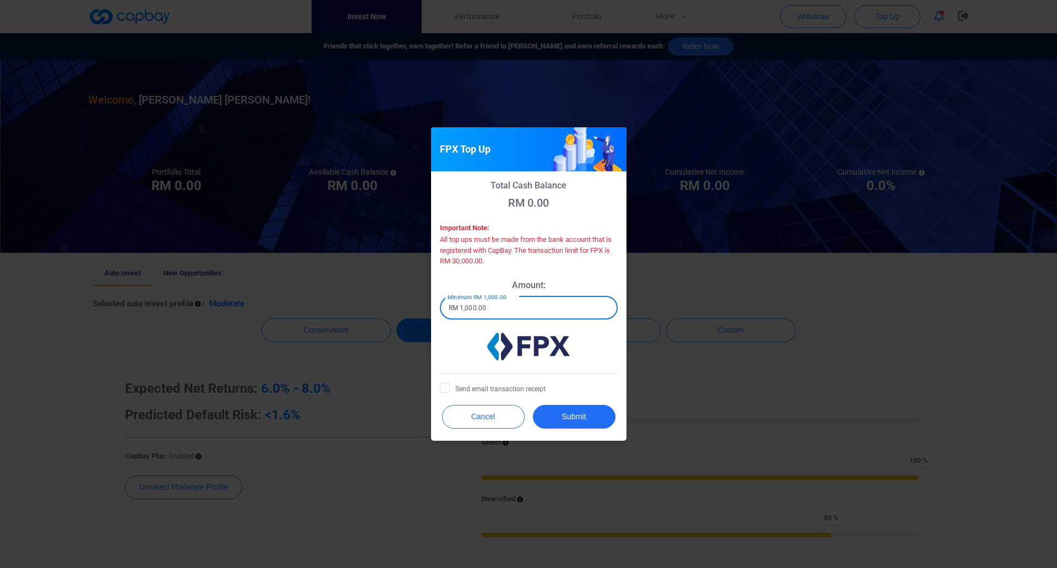
click at [533, 309] on input "RM 1,000.00" at bounding box center [529, 307] width 178 height 23
type input "RM 10,000.00"
click at [496, 388] on span "Send email transaction receipt" at bounding box center [493, 388] width 106 height 11
click at [0, 0] on input "Send email transaction receipt" at bounding box center [0, 0] width 0 height 0
click at [589, 418] on button "Submit" at bounding box center [574, 417] width 83 height 24
